Goal: Information Seeking & Learning: Find specific fact

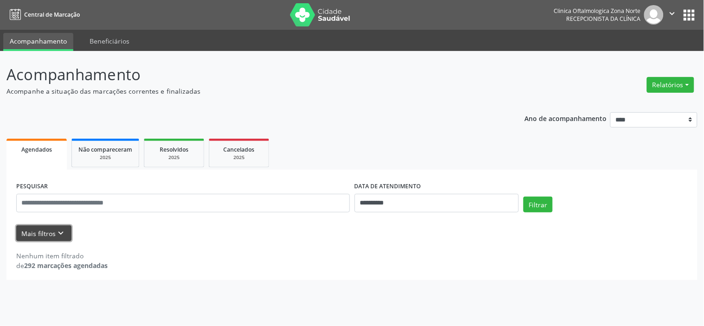
click at [49, 226] on button "Mais filtros keyboard_arrow_down" at bounding box center [43, 233] width 55 height 16
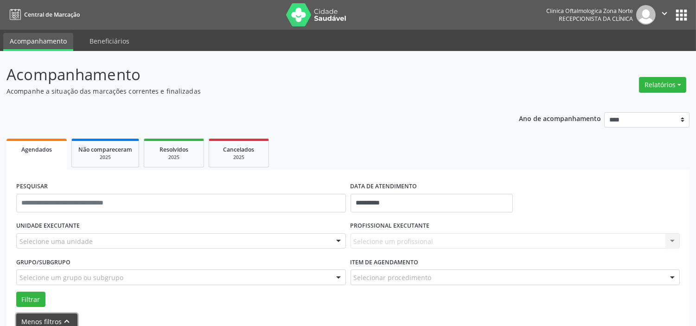
scroll to position [48, 0]
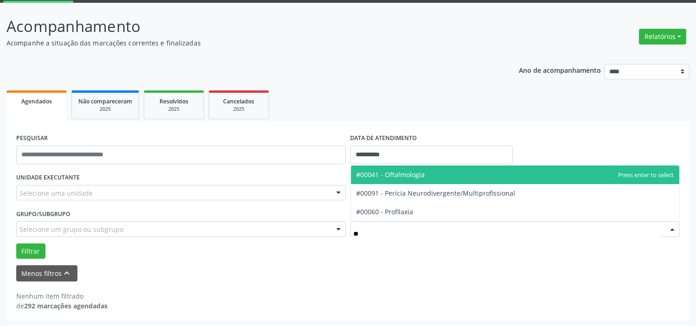
type input "***"
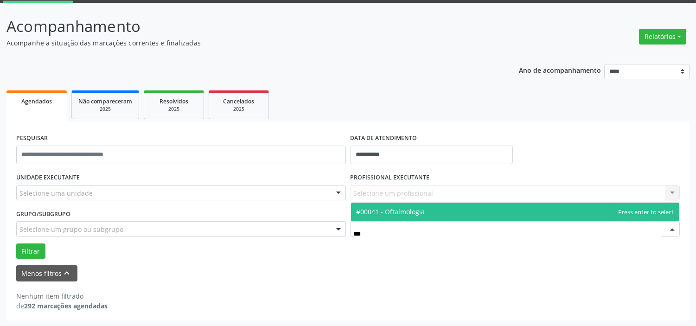
click at [413, 206] on span "#00041 - Oftalmologia" at bounding box center [515, 212] width 329 height 19
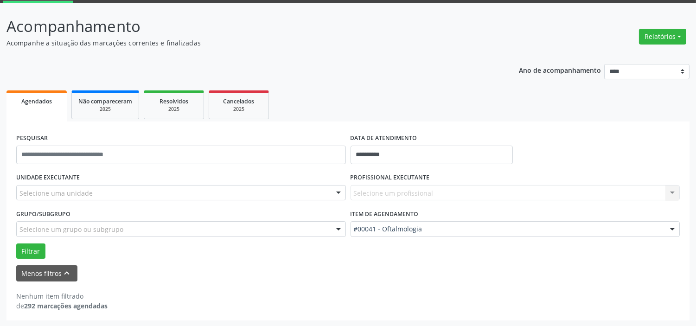
click at [238, 230] on div "Selecione um grupo ou subgrupo" at bounding box center [181, 229] width 330 height 16
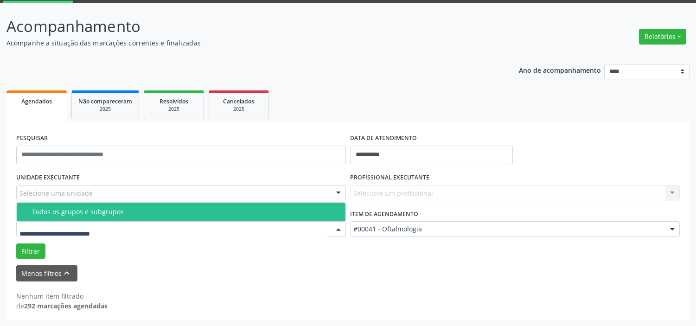
click at [193, 206] on span "Todos os grupos e subgrupos" at bounding box center [181, 212] width 329 height 19
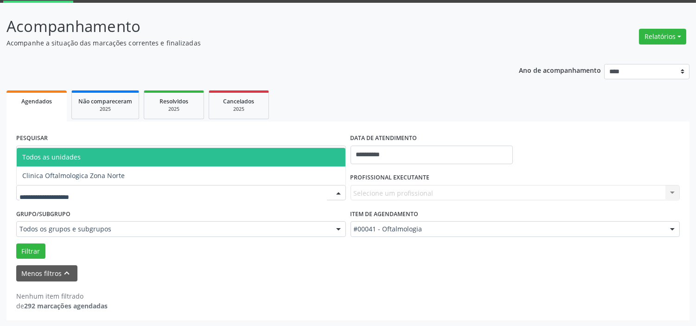
click at [232, 192] on div at bounding box center [181, 193] width 330 height 16
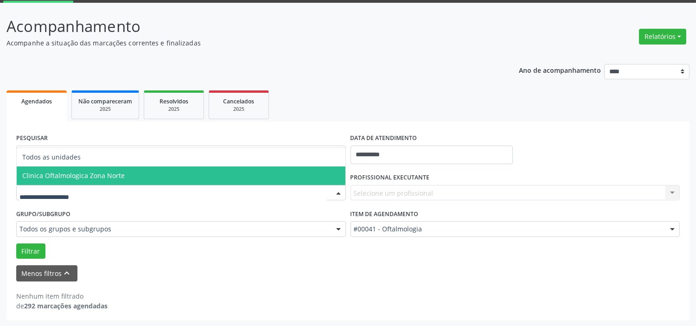
click at [204, 173] on span "Clinica Oftalmologica Zona Norte" at bounding box center [181, 176] width 329 height 19
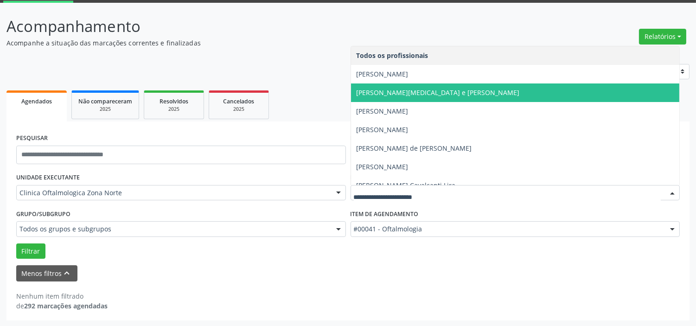
click at [435, 92] on span "[PERSON_NAME][MEDICAL_DATA] e [PERSON_NAME]" at bounding box center [438, 92] width 163 height 9
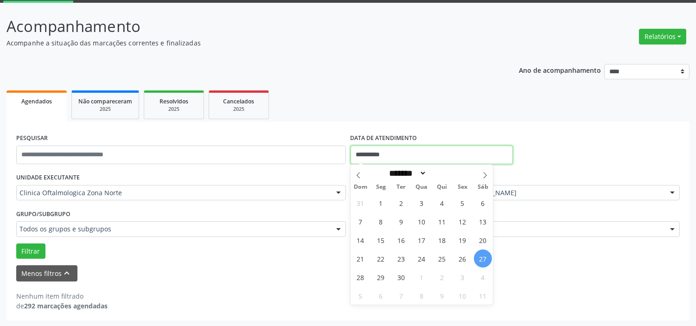
click at [423, 153] on input "**********" at bounding box center [432, 155] width 162 height 19
click at [488, 173] on icon at bounding box center [485, 175] width 6 height 6
select select "*"
click at [424, 205] on span "1" at bounding box center [422, 203] width 18 height 18
type input "**********"
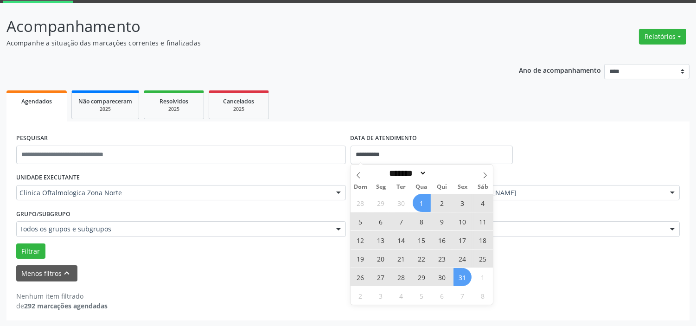
click at [460, 275] on span "31" at bounding box center [463, 277] width 18 height 18
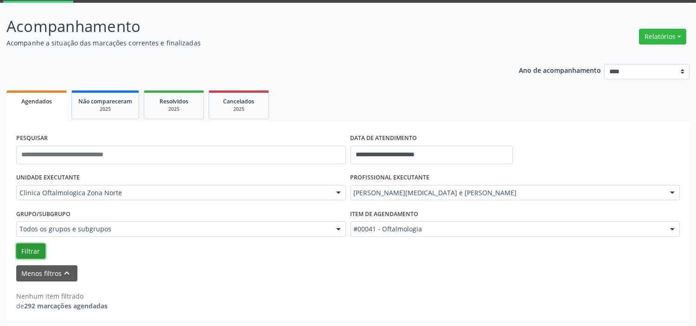
click at [35, 251] on button "Filtrar" at bounding box center [30, 252] width 29 height 16
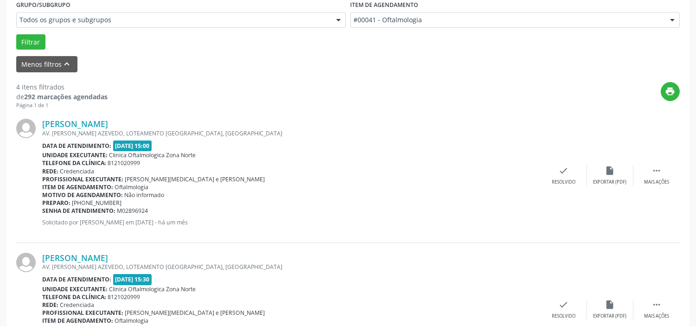
scroll to position [309, 0]
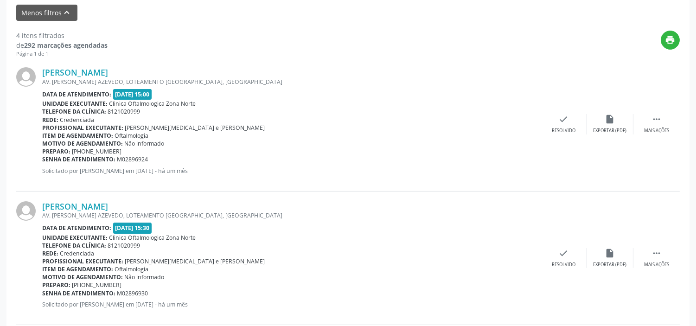
click at [365, 309] on div "[PERSON_NAME] AV. [PERSON_NAME] AZEVEDO, LOTEAMENTO [GEOGRAPHIC_DATA], [GEOGRAP…" at bounding box center [291, 258] width 499 height 114
click at [40, 95] on div "[PERSON_NAME] AV. [PERSON_NAME] AZEVEDO, LOTEAMENTO [GEOGRAPHIC_DATA], [GEOGRAP…" at bounding box center [348, 125] width 664 height 134
click at [174, 48] on div "print" at bounding box center [394, 44] width 573 height 27
drag, startPoint x: 95, startPoint y: 62, endPoint x: 151, endPoint y: 59, distance: 56.7
click at [147, 60] on div "[PERSON_NAME] AV. [PERSON_NAME] AZEVEDO, LOTEAMENTO [GEOGRAPHIC_DATA], [GEOGRAP…" at bounding box center [348, 125] width 664 height 134
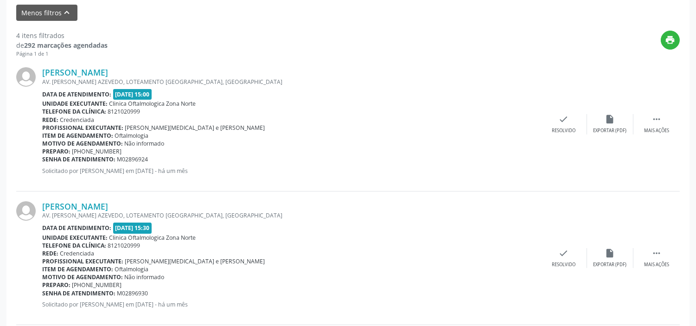
drag, startPoint x: 190, startPoint y: 59, endPoint x: 192, endPoint y: 65, distance: 6.6
click at [191, 62] on div "[PERSON_NAME] AV. [PERSON_NAME] AZEVEDO, LOTEAMENTO [GEOGRAPHIC_DATA], [GEOGRAP…" at bounding box center [348, 125] width 664 height 134
click at [192, 65] on div "[PERSON_NAME] AV. [PERSON_NAME] AZEVEDO, LOTEAMENTO [GEOGRAPHIC_DATA], [GEOGRAP…" at bounding box center [348, 125] width 664 height 134
drag, startPoint x: 172, startPoint y: 56, endPoint x: 166, endPoint y: 59, distance: 6.9
click at [166, 59] on div "4 itens filtrados de 292 marcações agendadas Página 1 de 1 print [PERSON_NAME] …" at bounding box center [348, 307] width 664 height 572
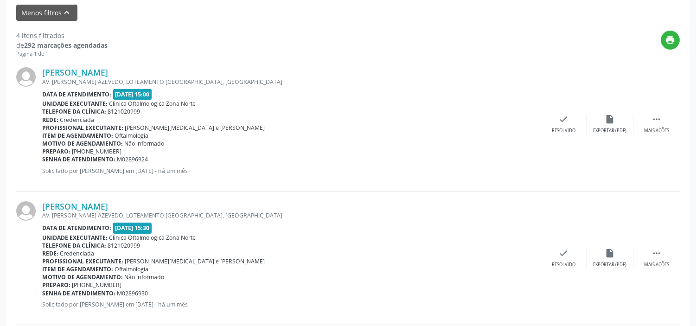
copy div "[PERSON_NAME]"
drag, startPoint x: 43, startPoint y: 158, endPoint x: 160, endPoint y: 160, distance: 116.9
click at [160, 160] on div "Senha de atendimento: M02896924" at bounding box center [291, 159] width 499 height 8
click at [108, 73] on link "[PERSON_NAME]" at bounding box center [75, 72] width 66 height 10
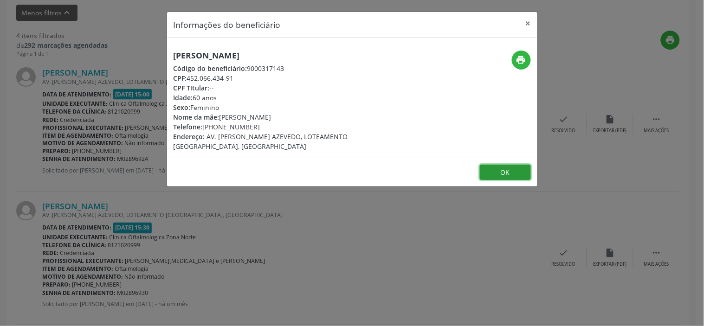
click at [514, 168] on button "OK" at bounding box center [505, 173] width 51 height 16
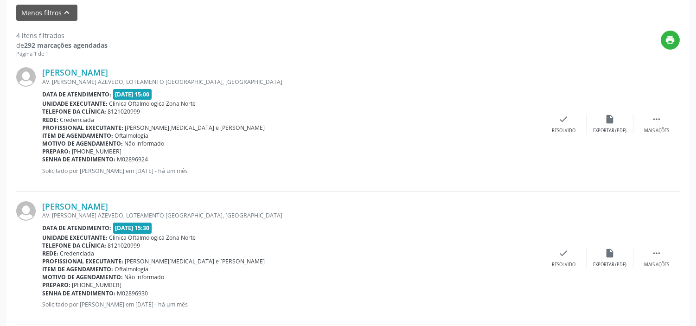
drag, startPoint x: 43, startPoint y: 161, endPoint x: 155, endPoint y: 159, distance: 112.3
click at [155, 159] on div "Senha de atendimento: M02896924" at bounding box center [291, 159] width 499 height 8
copy div "Senha de atendimento: M02896924"
click at [108, 73] on link "[PERSON_NAME]" at bounding box center [75, 72] width 66 height 10
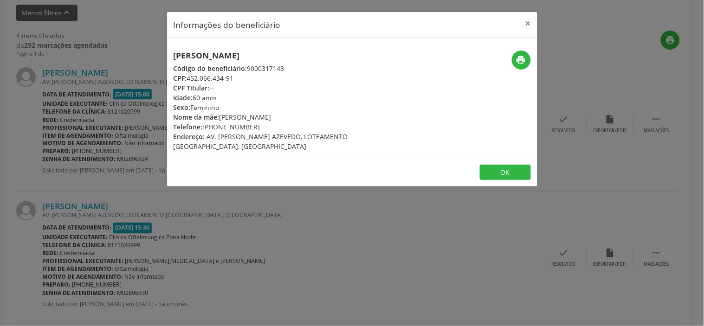
click at [373, 307] on div "Informações do beneficiário × [PERSON_NAME] Código do beneficiário: 9000317143 …" at bounding box center [352, 163] width 704 height 326
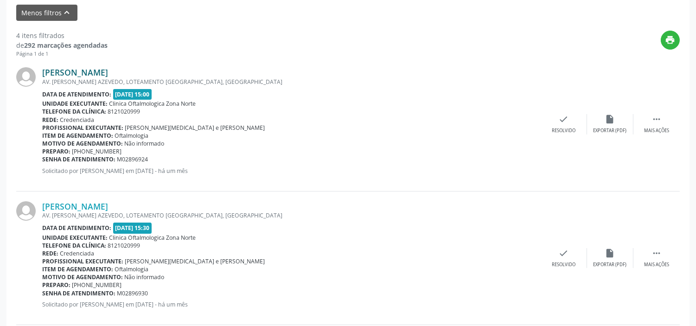
click at [103, 72] on link "[PERSON_NAME]" at bounding box center [75, 72] width 66 height 10
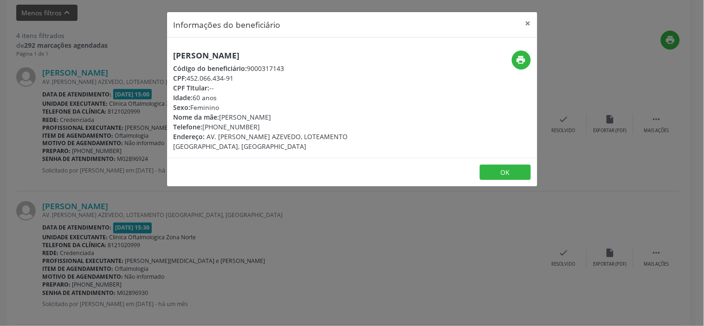
click at [205, 128] on div "Telefone: [PHONE_NUMBER]" at bounding box center [291, 127] width 234 height 10
drag, startPoint x: 209, startPoint y: 127, endPoint x: 259, endPoint y: 125, distance: 50.1
click at [259, 125] on div "Telefone: [PHONE_NUMBER]" at bounding box center [291, 127] width 234 height 10
click at [205, 125] on div "Telefone: [PHONE_NUMBER]" at bounding box center [291, 127] width 234 height 10
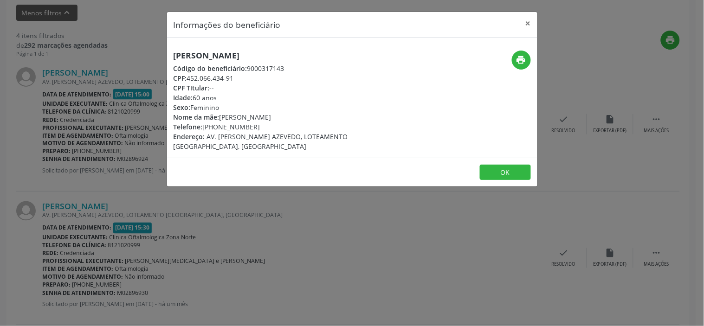
click at [250, 124] on div "Telefone: [PHONE_NUMBER]" at bounding box center [291, 127] width 234 height 10
click at [251, 124] on div "Telefone: [PHONE_NUMBER]" at bounding box center [291, 127] width 234 height 10
drag, startPoint x: 203, startPoint y: 125, endPoint x: 258, endPoint y: 124, distance: 54.8
click at [258, 124] on div "Telefone: [PHONE_NUMBER]" at bounding box center [291, 127] width 234 height 10
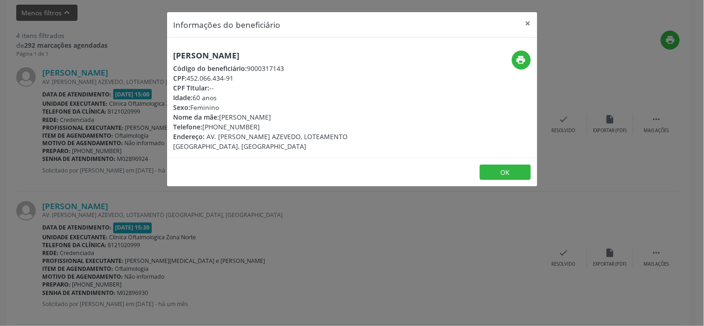
copy div "[PHONE_NUMBER]"
drag, startPoint x: 189, startPoint y: 76, endPoint x: 269, endPoint y: 76, distance: 79.8
click at [269, 76] on div "CPF: 452.066.434-91" at bounding box center [291, 78] width 234 height 10
copy div "452.066.434-91"
drag, startPoint x: 218, startPoint y: 126, endPoint x: 271, endPoint y: 122, distance: 53.5
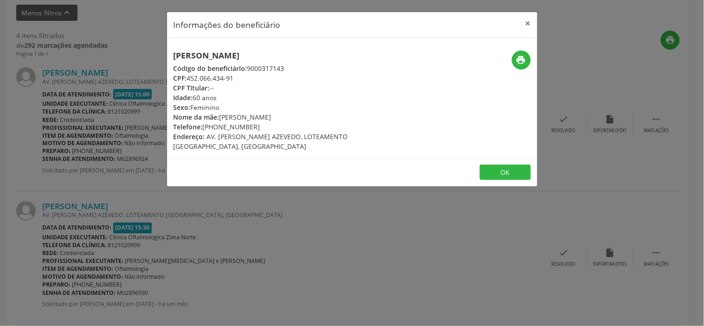
click at [271, 122] on div "Telefone: [PHONE_NUMBER]" at bounding box center [291, 127] width 234 height 10
copy div "99916-7065"
drag, startPoint x: 226, startPoint y: 115, endPoint x: 309, endPoint y: 119, distance: 83.2
click at [309, 119] on div "Nome da mãe: [PERSON_NAME]" at bounding box center [291, 117] width 234 height 10
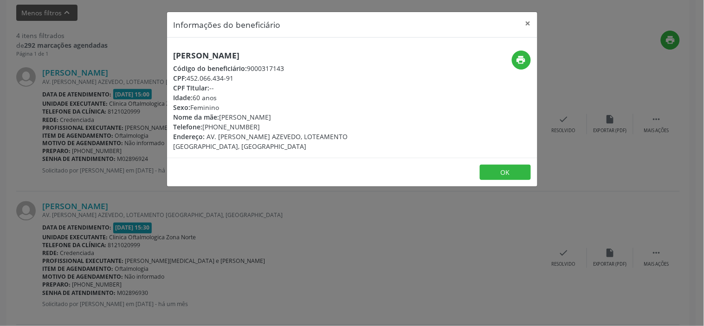
drag, startPoint x: 221, startPoint y: 116, endPoint x: 309, endPoint y: 112, distance: 88.7
click at [309, 112] on div "Nome da mãe: [PERSON_NAME]" at bounding box center [291, 117] width 234 height 10
click at [503, 173] on button "OK" at bounding box center [505, 173] width 51 height 16
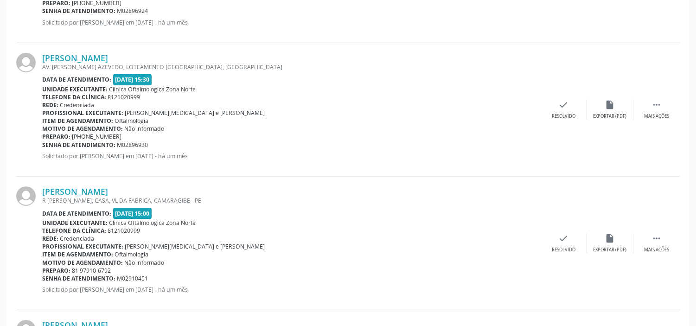
scroll to position [464, 0]
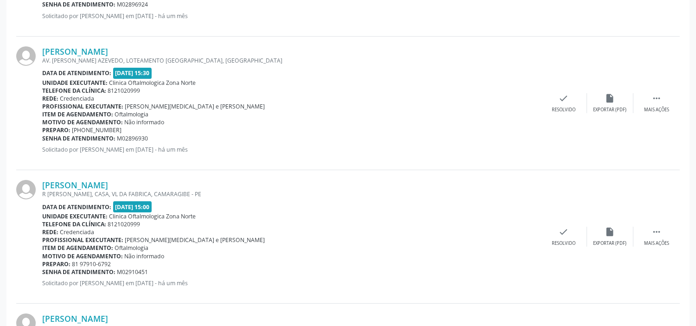
drag, startPoint x: 39, startPoint y: 51, endPoint x: 181, endPoint y: 40, distance: 142.4
click at [181, 40] on div "[PERSON_NAME] AV. [PERSON_NAME] AZEVEDO, LOTEAMENTO [GEOGRAPHIC_DATA], [GEOGRAP…" at bounding box center [348, 104] width 664 height 134
drag, startPoint x: 43, startPoint y: 137, endPoint x: 154, endPoint y: 141, distance: 110.5
click at [154, 141] on div "Senha de atendimento: M02896930" at bounding box center [291, 139] width 499 height 8
copy div "Senha de atendimento: M02896930"
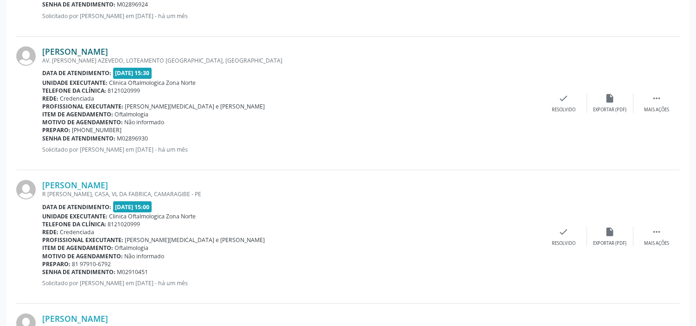
click at [108, 49] on link "[PERSON_NAME]" at bounding box center [75, 51] width 66 height 10
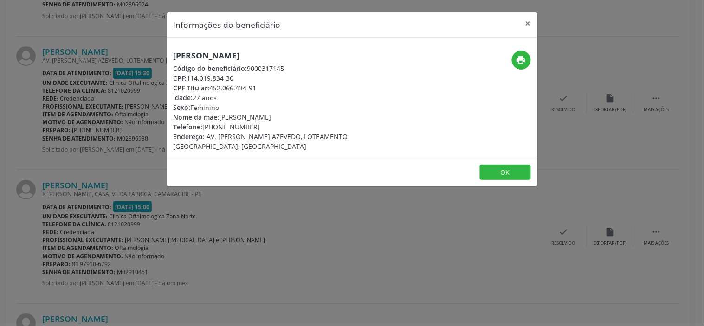
drag, startPoint x: 204, startPoint y: 125, endPoint x: 262, endPoint y: 124, distance: 58.0
click at [262, 124] on div "Telefone: [PHONE_NUMBER]" at bounding box center [291, 127] width 234 height 10
copy div "[PHONE_NUMBER]"
click at [508, 174] on button "OK" at bounding box center [505, 173] width 51 height 16
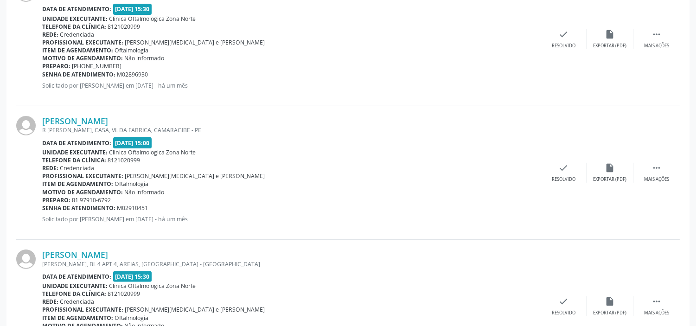
scroll to position [591, 0]
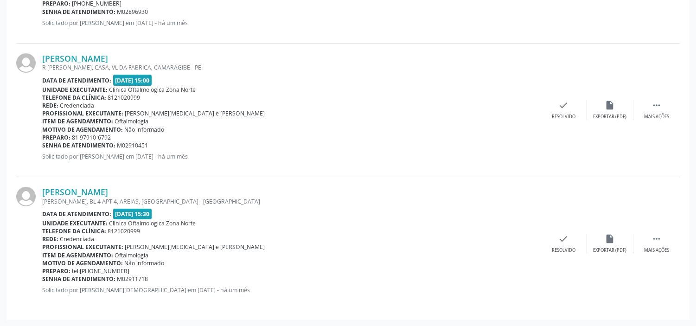
drag, startPoint x: 84, startPoint y: 56, endPoint x: 170, endPoint y: 56, distance: 86.3
click at [170, 56] on div "[PERSON_NAME] R [PERSON_NAME], CASA, VL DA FABRICA, CAMARAGIBE - PE Data de ate…" at bounding box center [348, 111] width 664 height 134
copy div "[PERSON_NAME]"
drag, startPoint x: 70, startPoint y: 141, endPoint x: 167, endPoint y: 142, distance: 97.4
click at [163, 138] on div "[PERSON_NAME] R [PERSON_NAME], CASA, VL DA FABRICA, CAMARAGIBE - PE Data de ate…" at bounding box center [291, 110] width 499 height 114
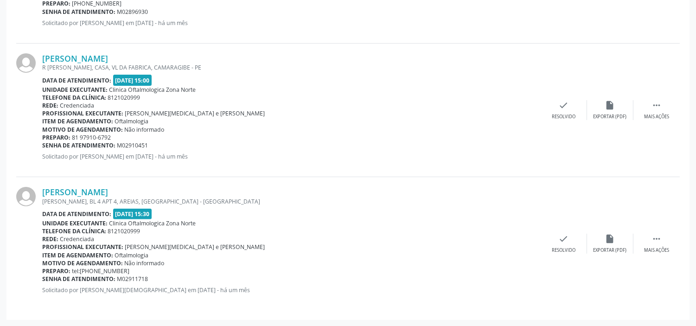
click at [164, 149] on div "Senha de atendimento: M02910451" at bounding box center [291, 146] width 499 height 8
click at [160, 146] on div "Senha de atendimento: M02910451" at bounding box center [291, 146] width 499 height 8
drag, startPoint x: 43, startPoint y: 146, endPoint x: 135, endPoint y: 143, distance: 91.5
click at [135, 143] on div "Senha de atendimento: M02910451" at bounding box center [291, 146] width 499 height 8
click at [150, 143] on div "Senha de atendimento: M02910451" at bounding box center [291, 146] width 499 height 8
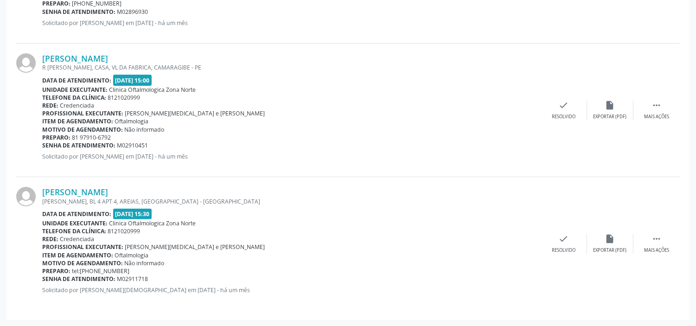
drag, startPoint x: 44, startPoint y: 146, endPoint x: 152, endPoint y: 142, distance: 108.7
click at [152, 142] on div "Senha de atendimento: M02910451" at bounding box center [291, 146] width 499 height 8
copy div "enha de atendimento: M02910451"
click at [108, 56] on link "[PERSON_NAME]" at bounding box center [75, 58] width 66 height 10
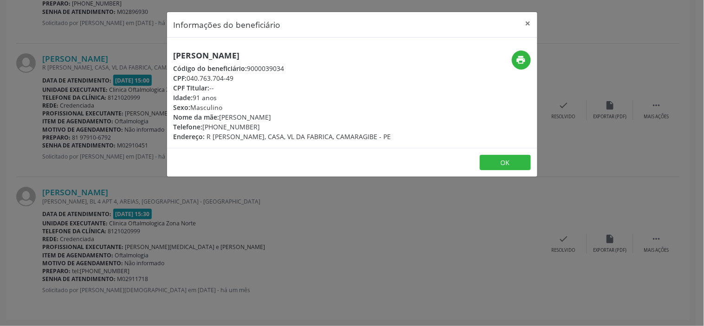
drag, startPoint x: 205, startPoint y: 125, endPoint x: 266, endPoint y: 124, distance: 61.3
click at [266, 124] on div "Telefone: [PHONE_NUMBER]" at bounding box center [283, 127] width 218 height 10
drag, startPoint x: 203, startPoint y: 126, endPoint x: 252, endPoint y: 128, distance: 48.8
click at [252, 128] on div "Telefone: [PHONE_NUMBER]" at bounding box center [283, 127] width 218 height 10
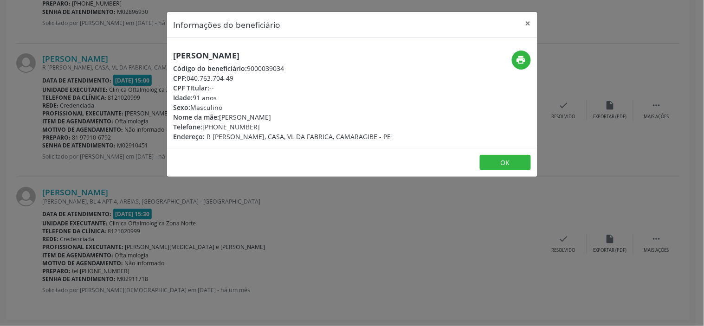
drag, startPoint x: 189, startPoint y: 77, endPoint x: 252, endPoint y: 73, distance: 62.8
click at [252, 73] on div "CPF: 040.763.704-49" at bounding box center [283, 78] width 218 height 10
copy div "040.763.704-49"
drag, startPoint x: 223, startPoint y: 116, endPoint x: 325, endPoint y: 115, distance: 102.1
click at [325, 115] on div "Nome da mãe: [PERSON_NAME]" at bounding box center [283, 117] width 218 height 10
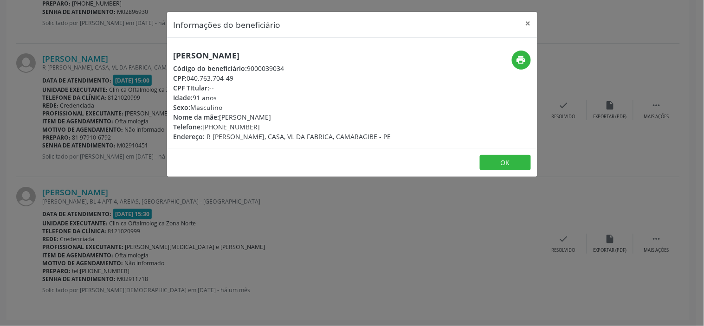
click at [325, 115] on div "Nome da mãe: [PERSON_NAME]" at bounding box center [283, 117] width 218 height 10
drag, startPoint x: 221, startPoint y: 116, endPoint x: 326, endPoint y: 113, distance: 104.9
click at [326, 113] on div "Nome da mãe: [PERSON_NAME]" at bounding box center [283, 117] width 218 height 10
click at [498, 164] on button "OK" at bounding box center [505, 163] width 51 height 16
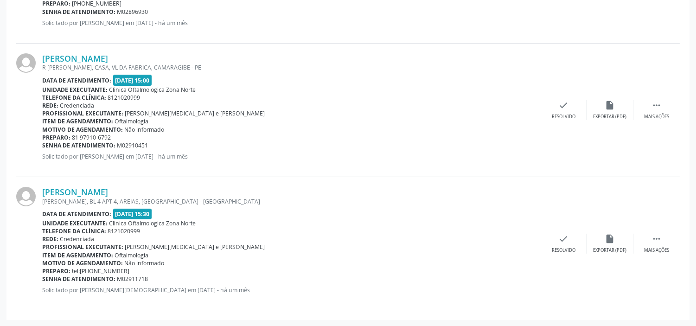
drag, startPoint x: 90, startPoint y: 189, endPoint x: 173, endPoint y: 191, distance: 83.1
click at [173, 191] on div "[PERSON_NAME] [PERSON_NAME], BL 4 APT 4, AREIAS, [GEOGRAPHIC_DATA] - [GEOGRAPHI…" at bounding box center [348, 243] width 664 height 133
click at [42, 278] on b "Senha de atendimento:" at bounding box center [78, 279] width 73 height 8
drag, startPoint x: 42, startPoint y: 278, endPoint x: 152, endPoint y: 282, distance: 110.0
click at [152, 282] on div "Senha de atendimento: M02911718" at bounding box center [291, 279] width 499 height 8
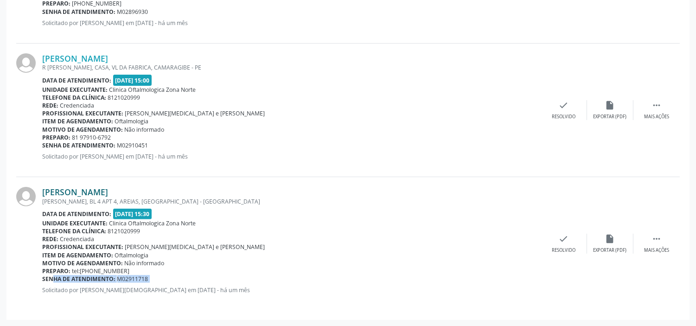
click at [108, 193] on link "[PERSON_NAME]" at bounding box center [75, 192] width 66 height 10
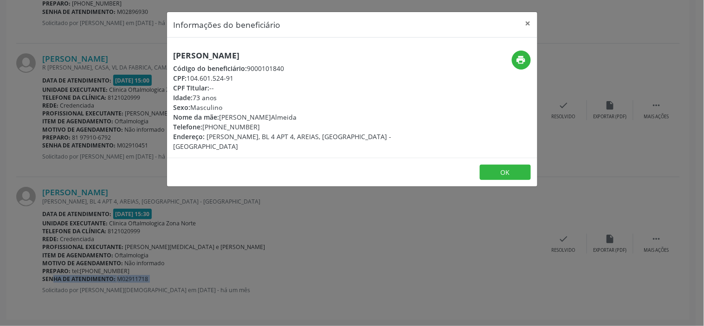
drag, startPoint x: 205, startPoint y: 128, endPoint x: 258, endPoint y: 123, distance: 53.1
click at [258, 123] on div "Telefone: [PHONE_NUMBER]" at bounding box center [291, 127] width 234 height 10
click at [511, 165] on button "OK" at bounding box center [505, 173] width 51 height 16
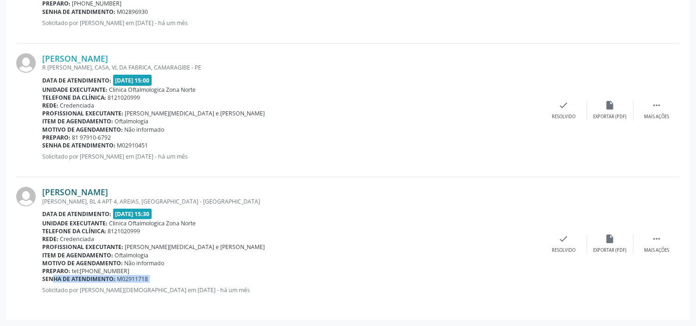
click at [105, 189] on link "[PERSON_NAME]" at bounding box center [75, 192] width 66 height 10
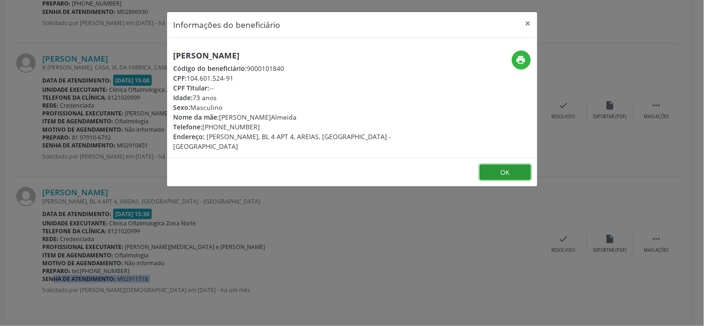
click at [520, 165] on button "OK" at bounding box center [505, 173] width 51 height 16
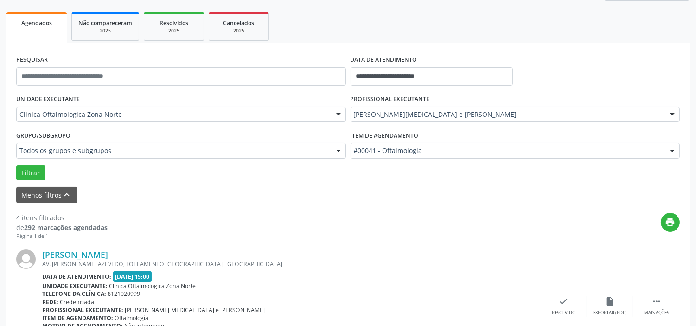
scroll to position [0, 0]
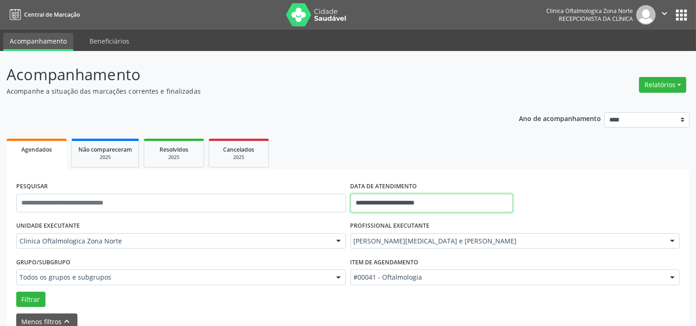
click at [471, 205] on input "**********" at bounding box center [432, 203] width 162 height 19
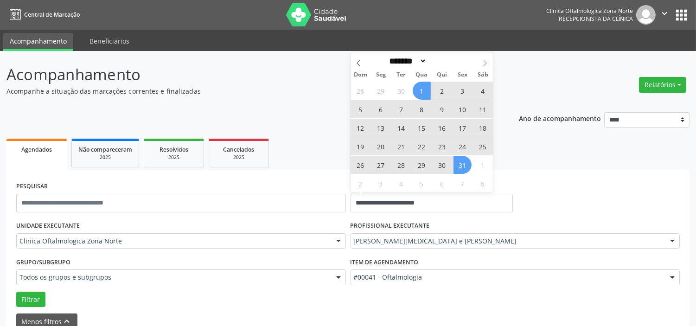
click at [490, 60] on span at bounding box center [485, 60] width 16 height 16
select select "**"
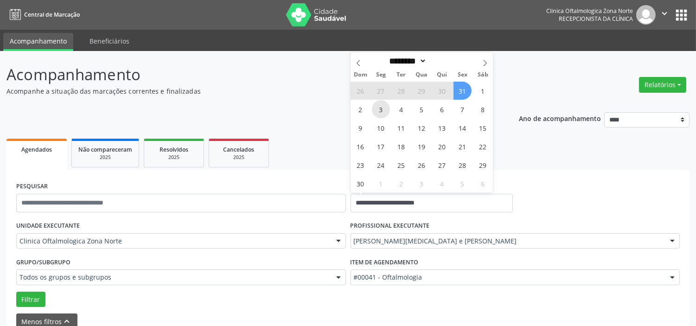
click at [381, 107] on span "3" at bounding box center [381, 109] width 18 height 18
type input "**********"
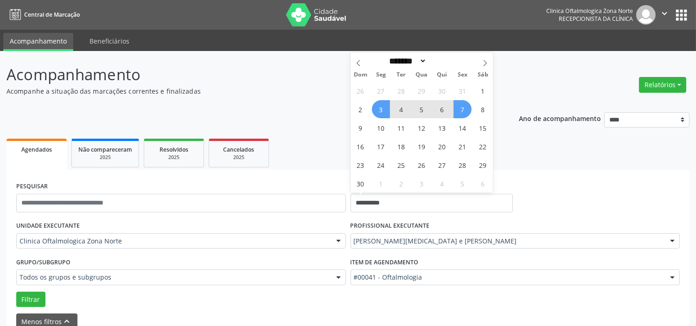
click at [464, 102] on span "7" at bounding box center [463, 109] width 18 height 18
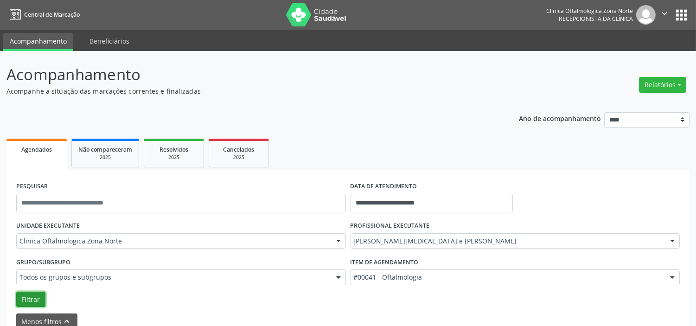
click at [31, 301] on button "Filtrar" at bounding box center [30, 300] width 29 height 16
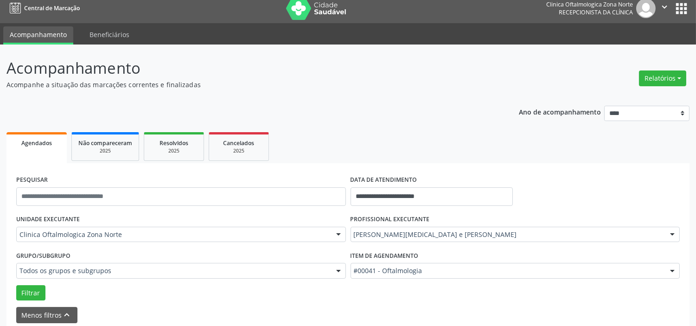
scroll to position [48, 0]
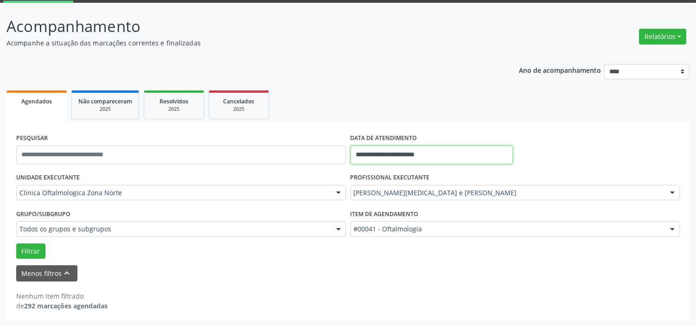
click at [399, 148] on input "**********" at bounding box center [432, 155] width 162 height 19
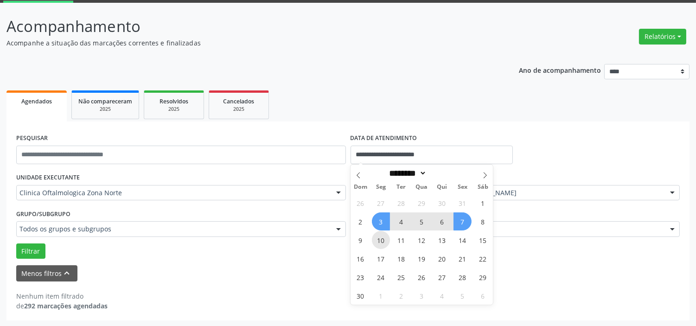
click at [382, 235] on span "10" at bounding box center [381, 240] width 18 height 18
type input "**********"
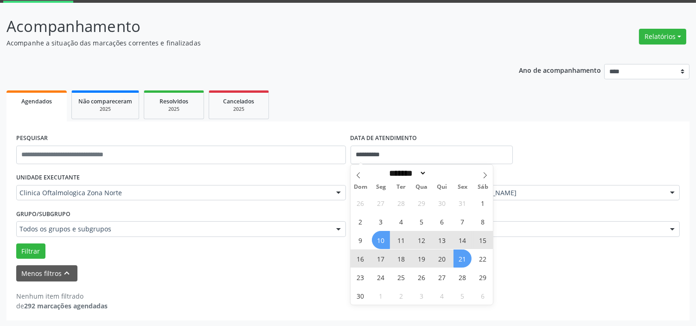
click at [462, 262] on span "21" at bounding box center [463, 259] width 18 height 18
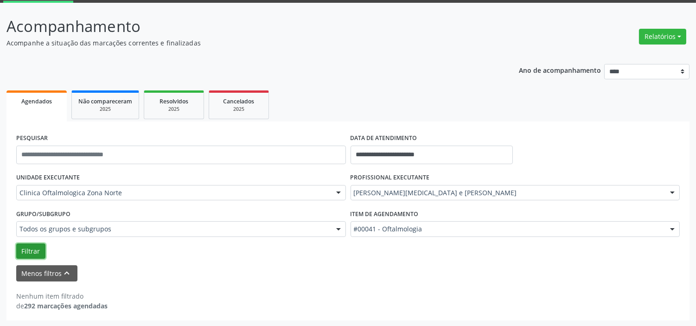
click at [34, 253] on button "Filtrar" at bounding box center [30, 252] width 29 height 16
